Goal: Book appointment/travel/reservation

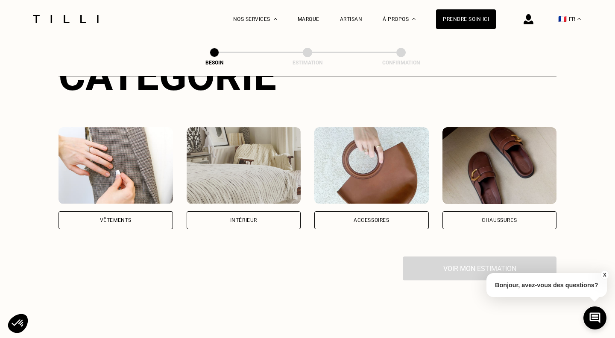
scroll to position [128, 0]
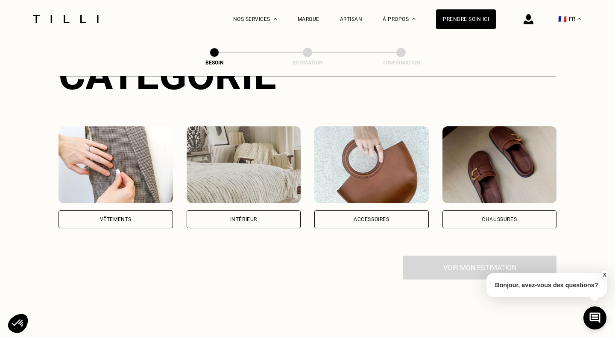
click at [131, 217] on div "Vêtements" at bounding box center [116, 219] width 32 height 5
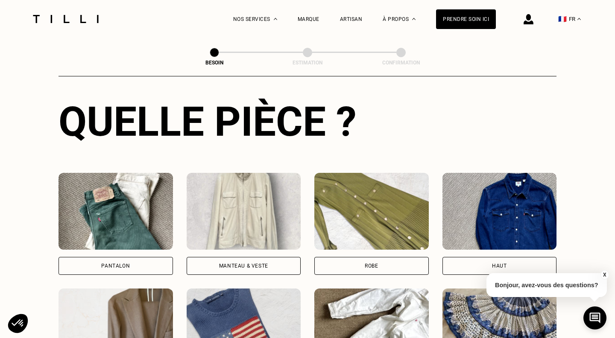
scroll to position [342, 0]
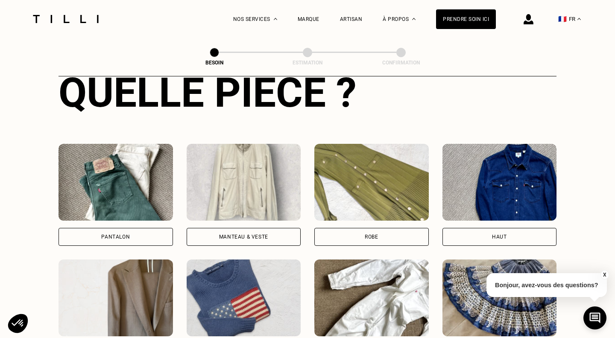
click at [146, 228] on div "Pantalon" at bounding box center [115, 237] width 114 height 18
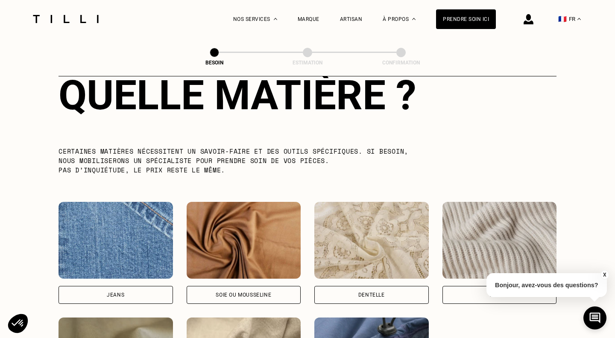
scroll to position [806, 0]
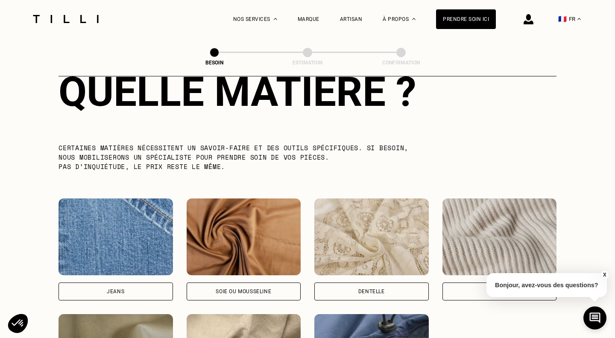
click at [152, 286] on div "Jeans" at bounding box center [115, 292] width 114 height 18
select select "FR"
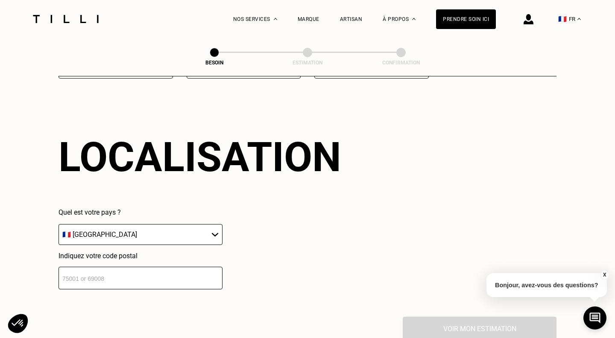
scroll to position [1145, 0]
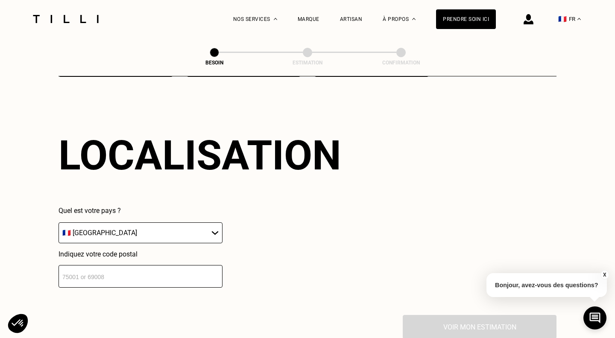
click at [143, 270] on input "number" at bounding box center [140, 276] width 164 height 23
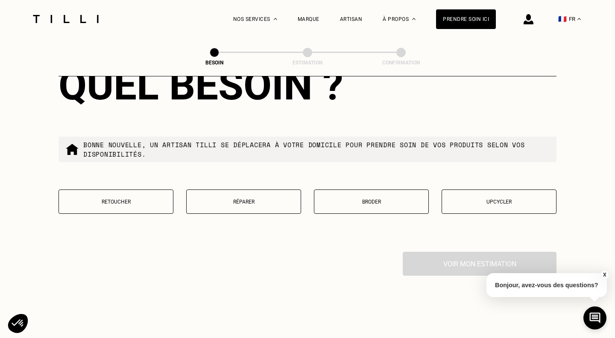
scroll to position [1430, 0]
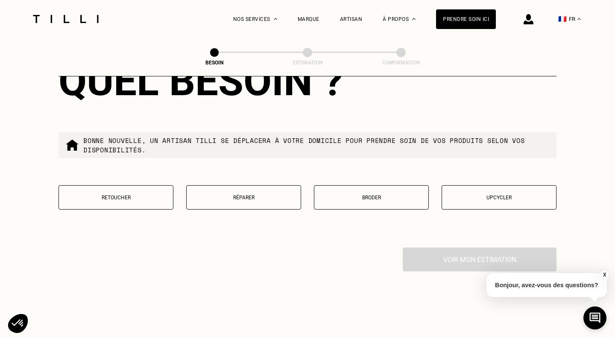
type input "75019"
click at [156, 186] on button "Retoucher" at bounding box center [115, 197] width 115 height 24
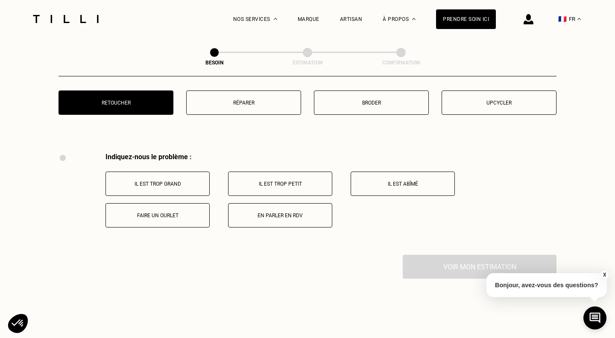
scroll to position [1522, 0]
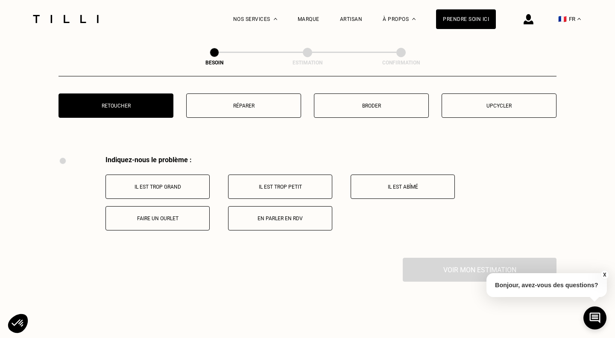
click at [195, 184] on p "Il est trop grand" at bounding box center [157, 187] width 95 height 6
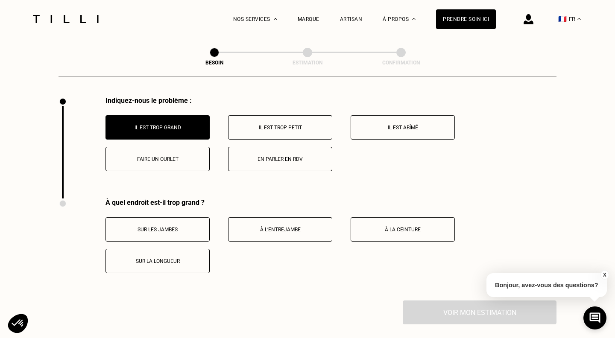
scroll to position [1579, 0]
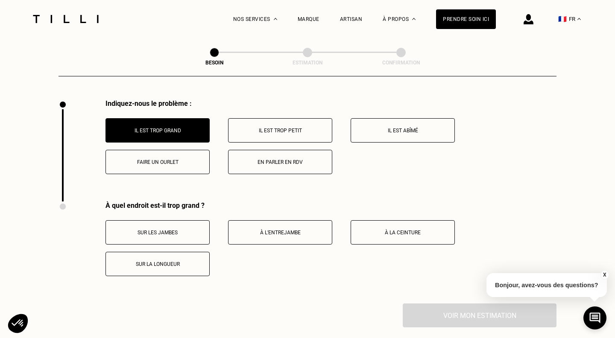
click at [172, 261] on p "Sur la longueur" at bounding box center [157, 264] width 95 height 6
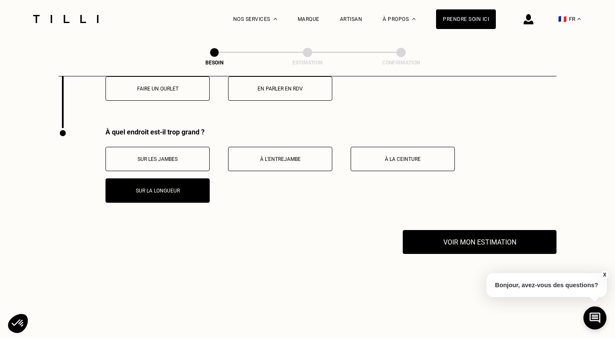
scroll to position [1654, 0]
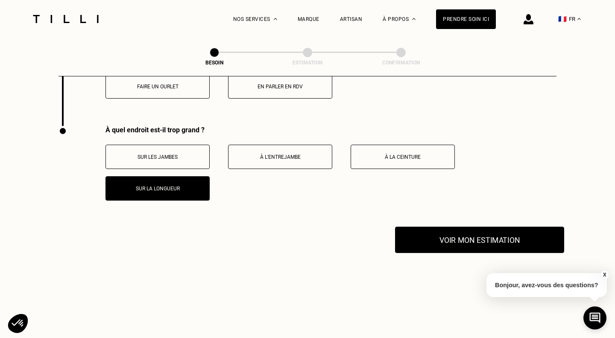
click at [442, 244] on button "Voir mon estimation" at bounding box center [479, 240] width 169 height 26
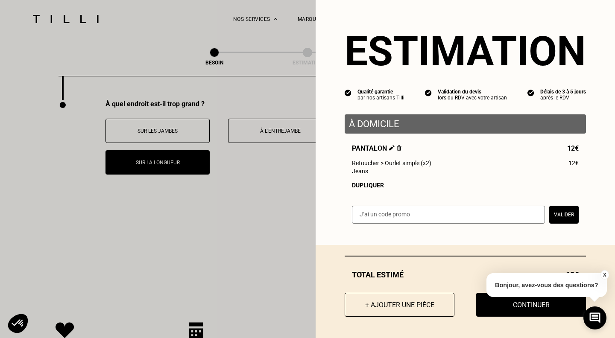
scroll to position [1682, 0]
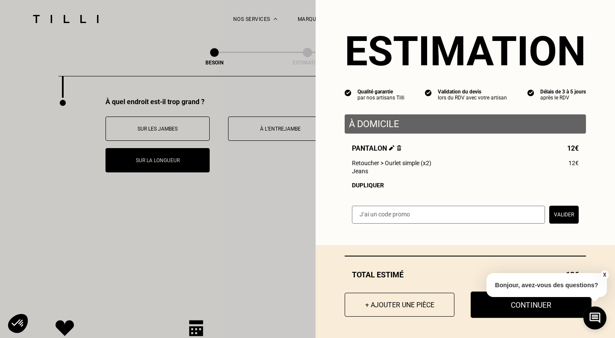
click at [494, 308] on button "Continuer" at bounding box center [530, 304] width 121 height 26
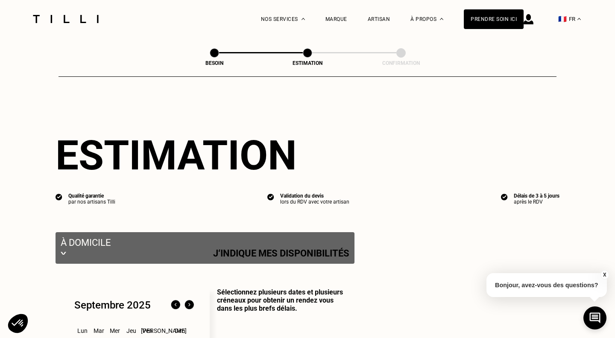
select select "FR"
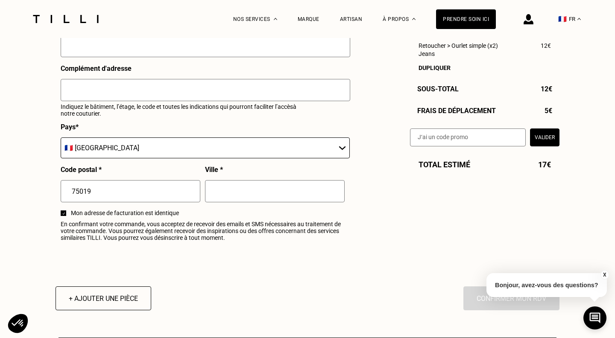
scroll to position [947, 0]
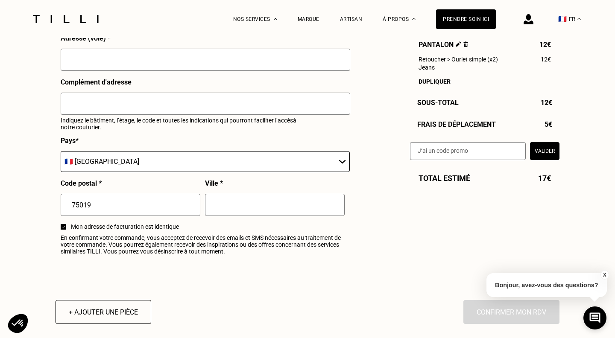
click at [435, 128] on div "Frais de déplacement 5€" at bounding box center [484, 124] width 149 height 8
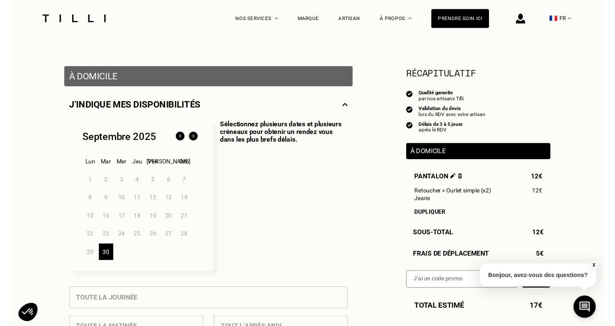
scroll to position [136, 0]
